Goal: Use online tool/utility: Utilize a website feature to perform a specific function

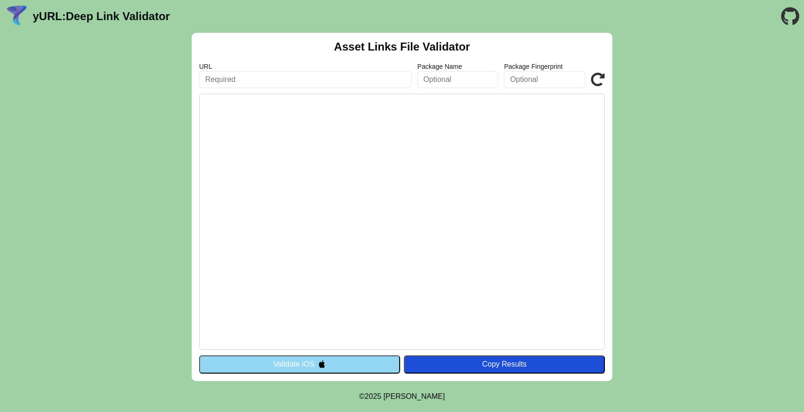
click at [217, 77] on input "text" at bounding box center [305, 79] width 213 height 17
type input "[DOMAIN_NAME]"
click button "Validate" at bounding box center [0, 0] width 0 height 0
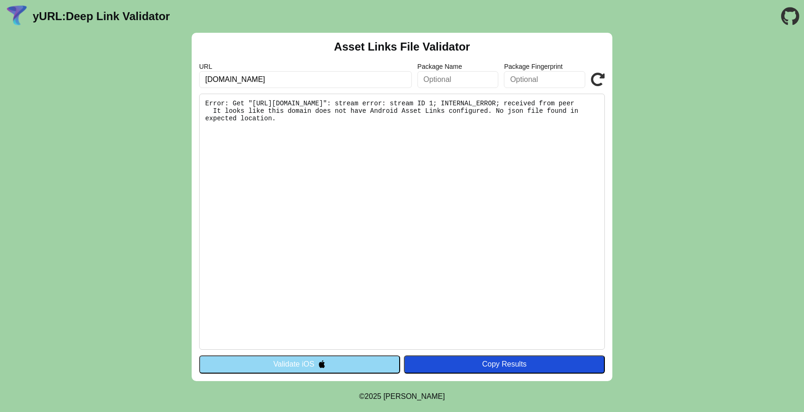
click at [463, 81] on input "text" at bounding box center [458, 79] width 81 height 17
click at [452, 108] on pre "Error: Get "[URL][DOMAIN_NAME]": stream error: stream ID 1; INTERNAL_ERROR; rec…" at bounding box center [402, 222] width 406 height 256
click at [43, 24] on div "yURL: Deep Link Validator" at bounding box center [87, 16] width 165 height 24
